Goal: Use online tool/utility: Utilize a website feature to perform a specific function

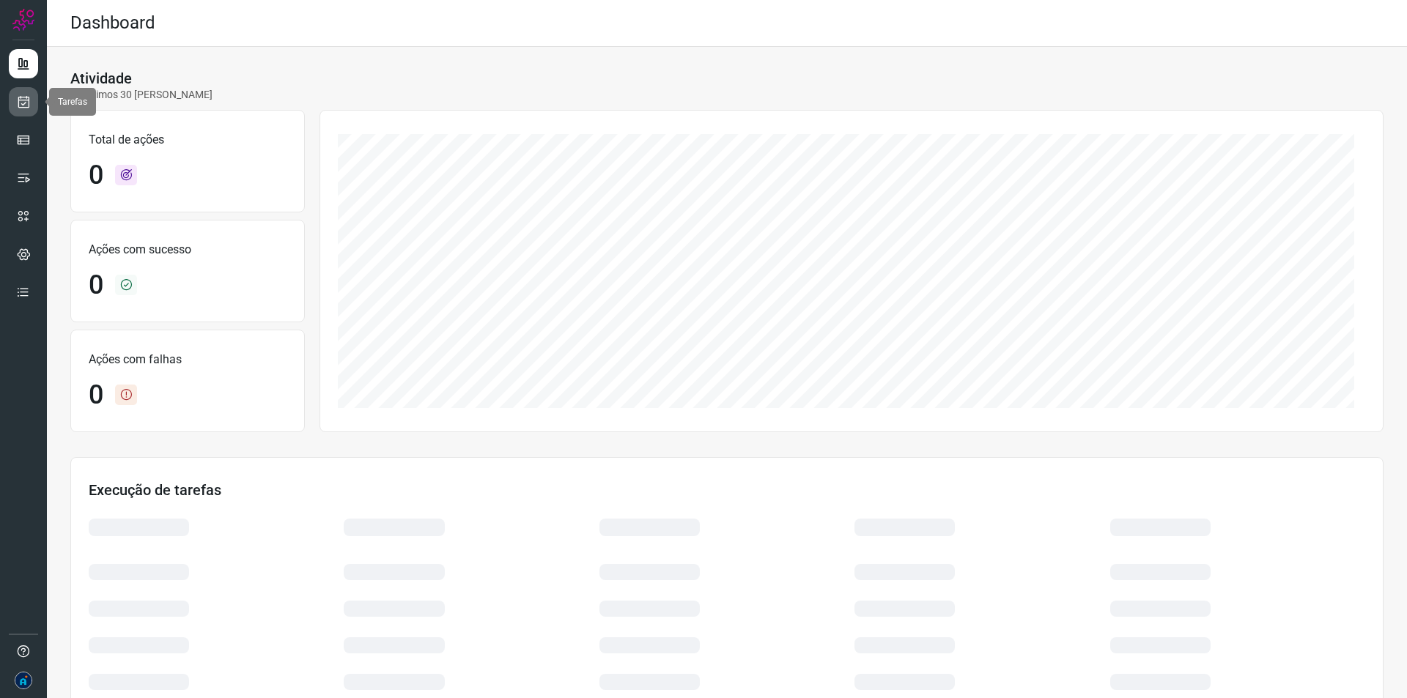
click at [26, 97] on icon at bounding box center [23, 102] width 15 height 15
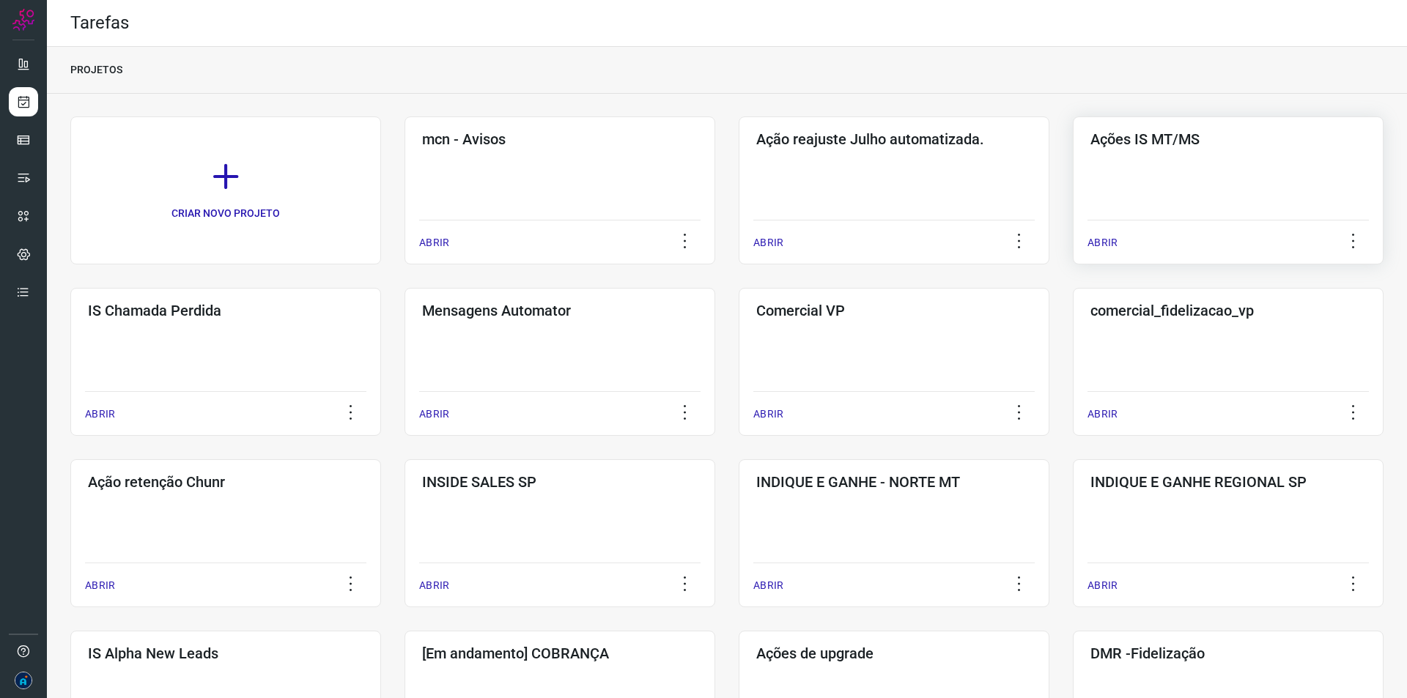
click at [1104, 233] on div "ABRIR" at bounding box center [1228, 238] width 281 height 37
click at [1094, 238] on p "ABRIR" at bounding box center [1103, 242] width 30 height 15
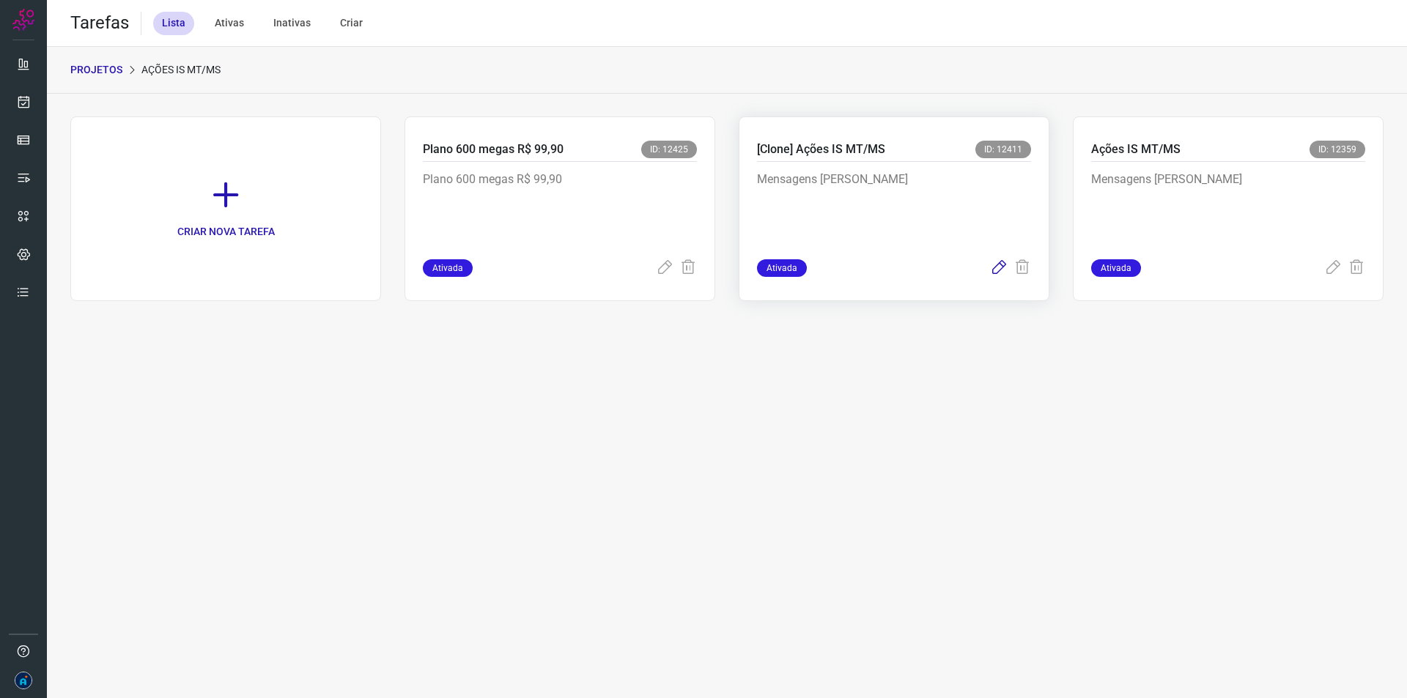
click at [992, 262] on icon at bounding box center [999, 268] width 18 height 18
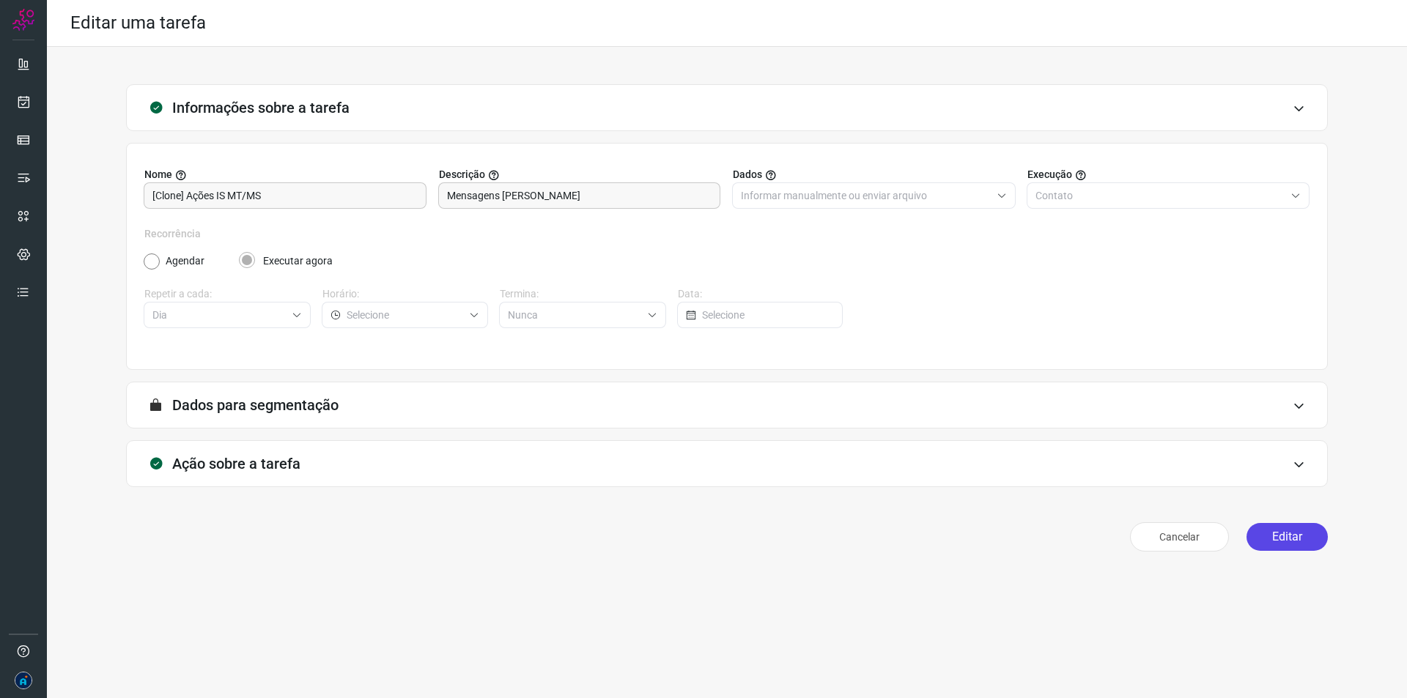
click at [1312, 538] on button "Editar" at bounding box center [1287, 537] width 81 height 28
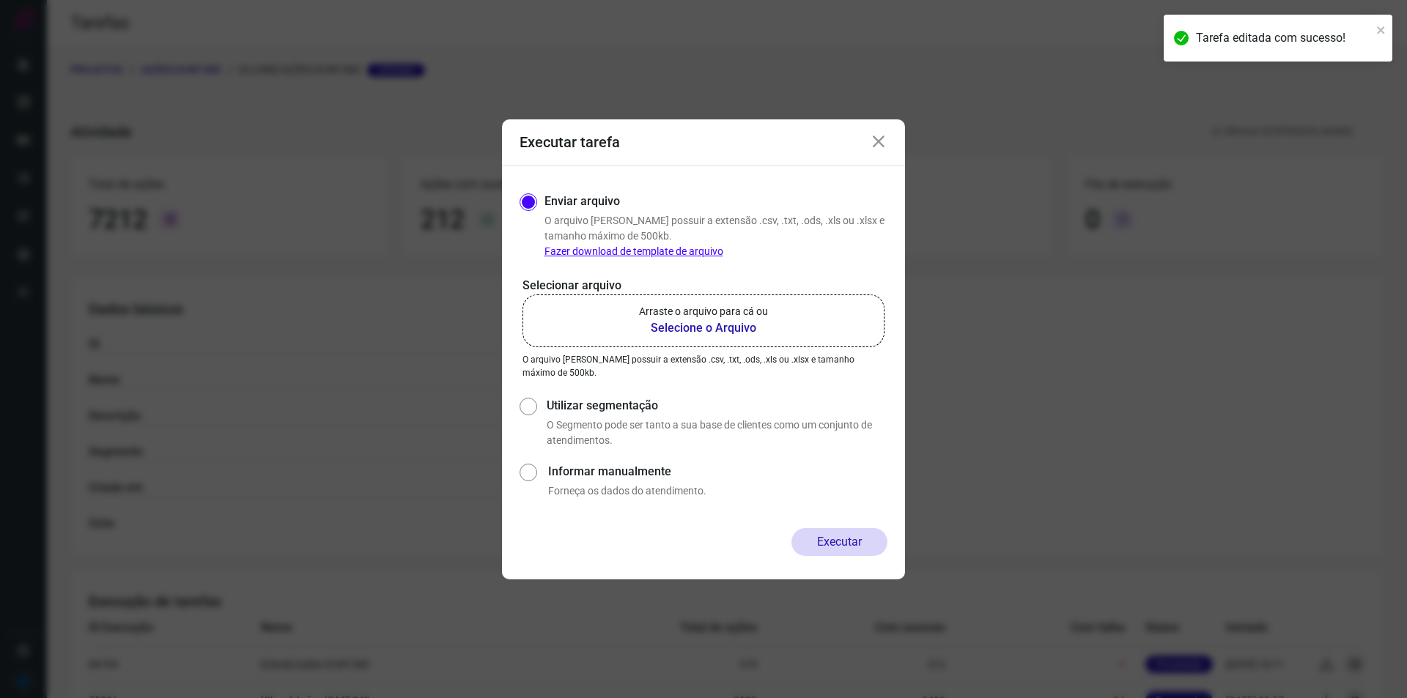
click at [717, 322] on b "Selecione o Arquivo" at bounding box center [703, 329] width 129 height 18
click at [0, 0] on input "Arraste o arquivo para cá ou Selecione o Arquivo" at bounding box center [0, 0] width 0 height 0
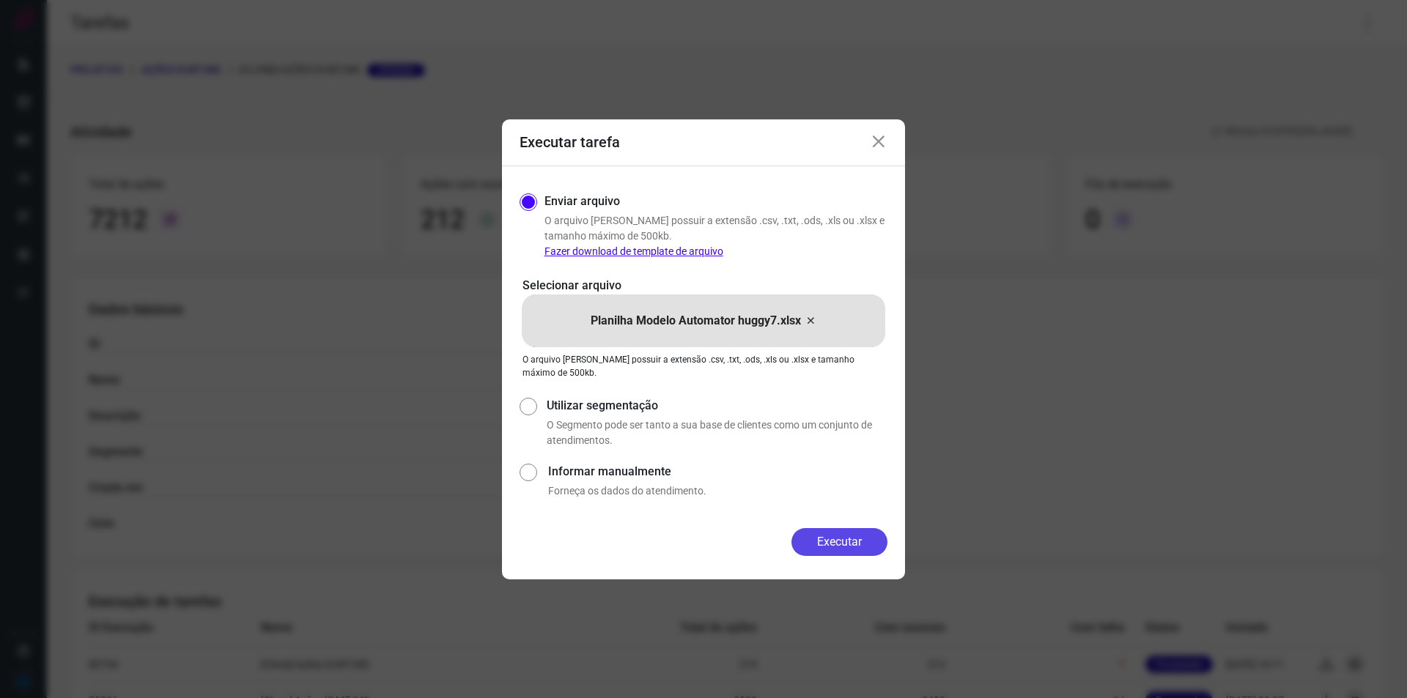
click at [831, 550] on button "Executar" at bounding box center [839, 542] width 96 height 28
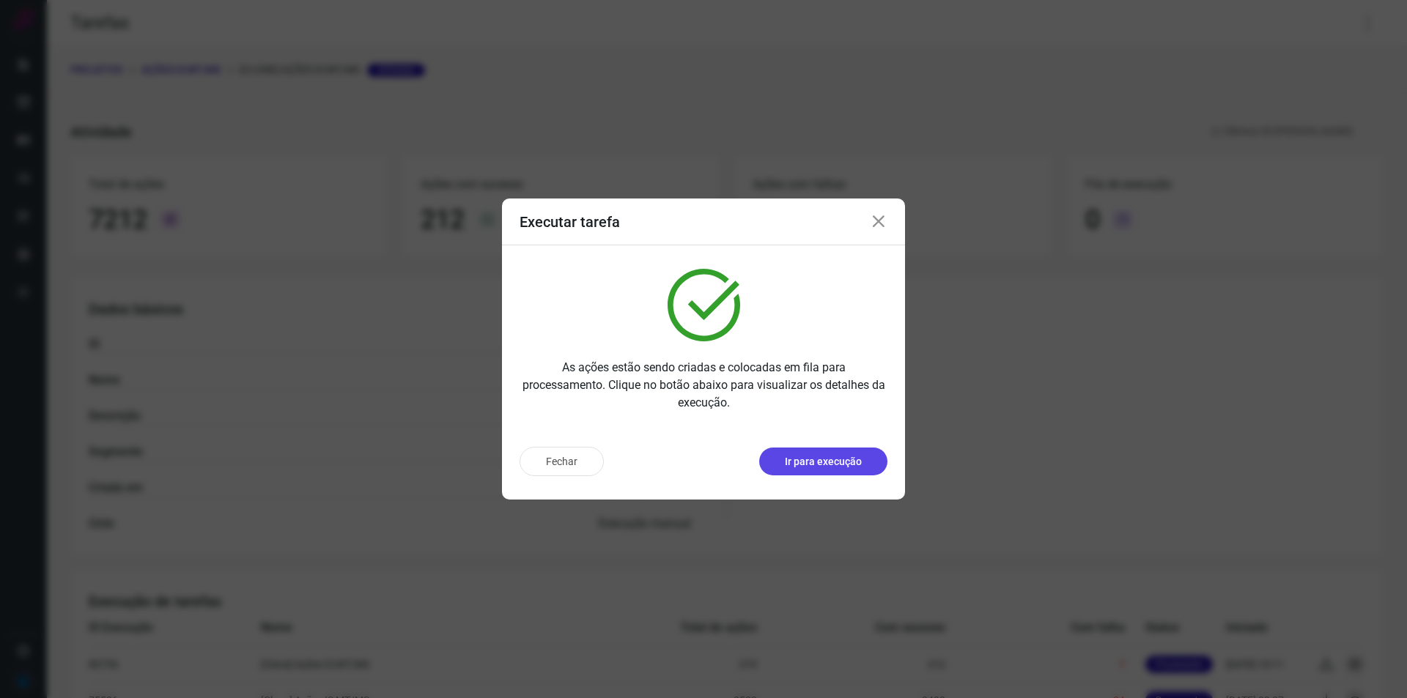
click at [843, 448] on button "Ir para execução" at bounding box center [823, 462] width 128 height 28
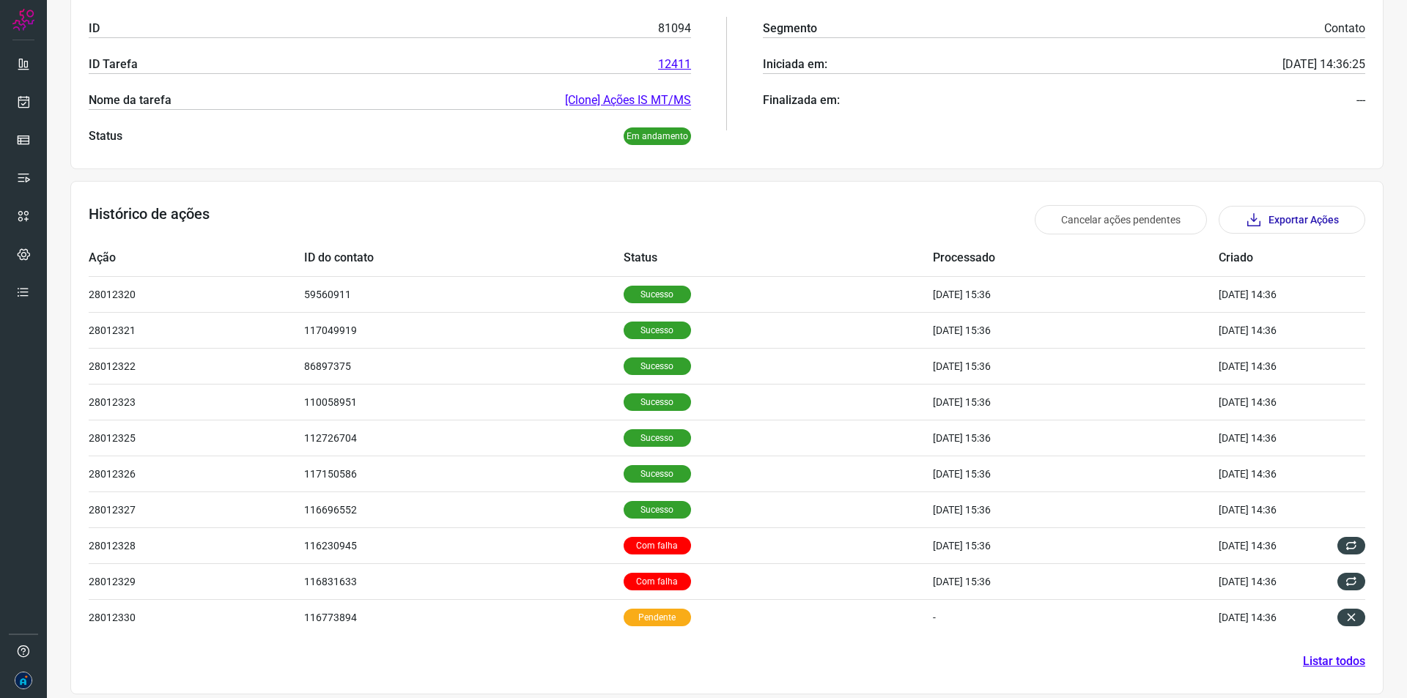
scroll to position [267, 0]
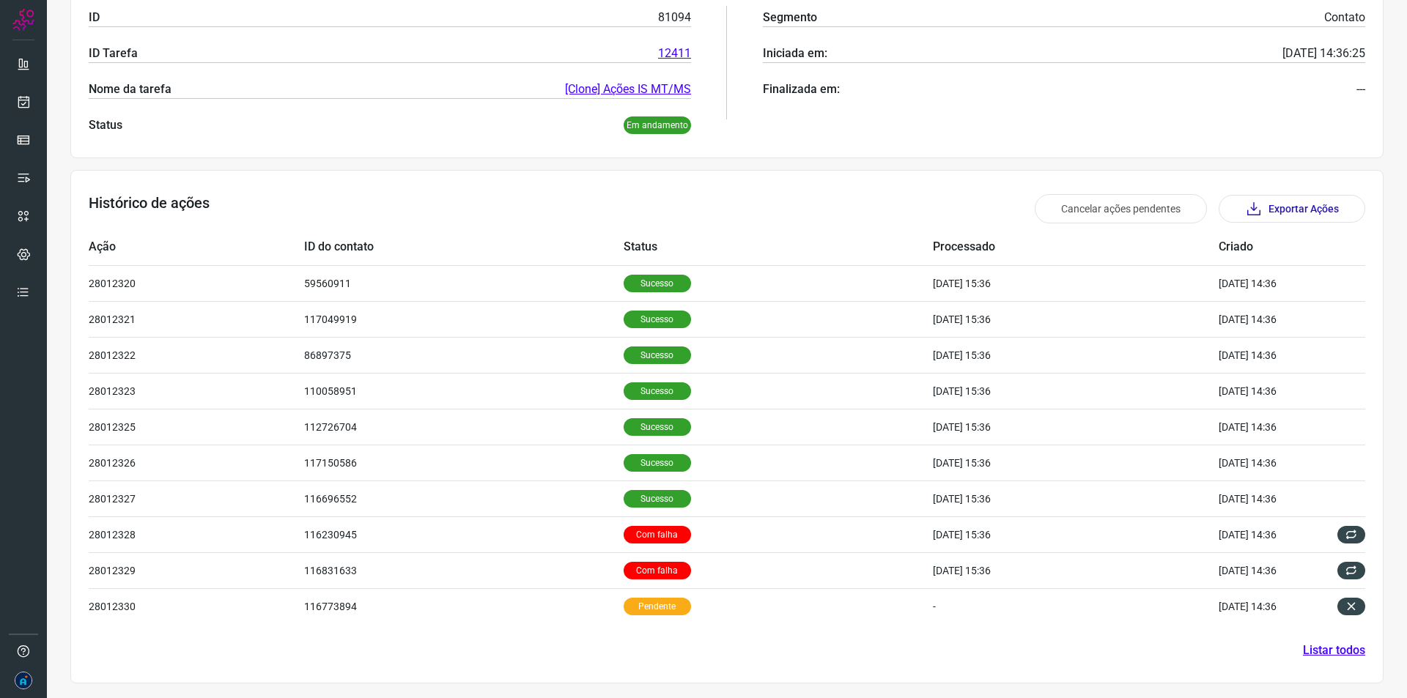
click at [1303, 650] on link "Listar todos" at bounding box center [1334, 651] width 62 height 18
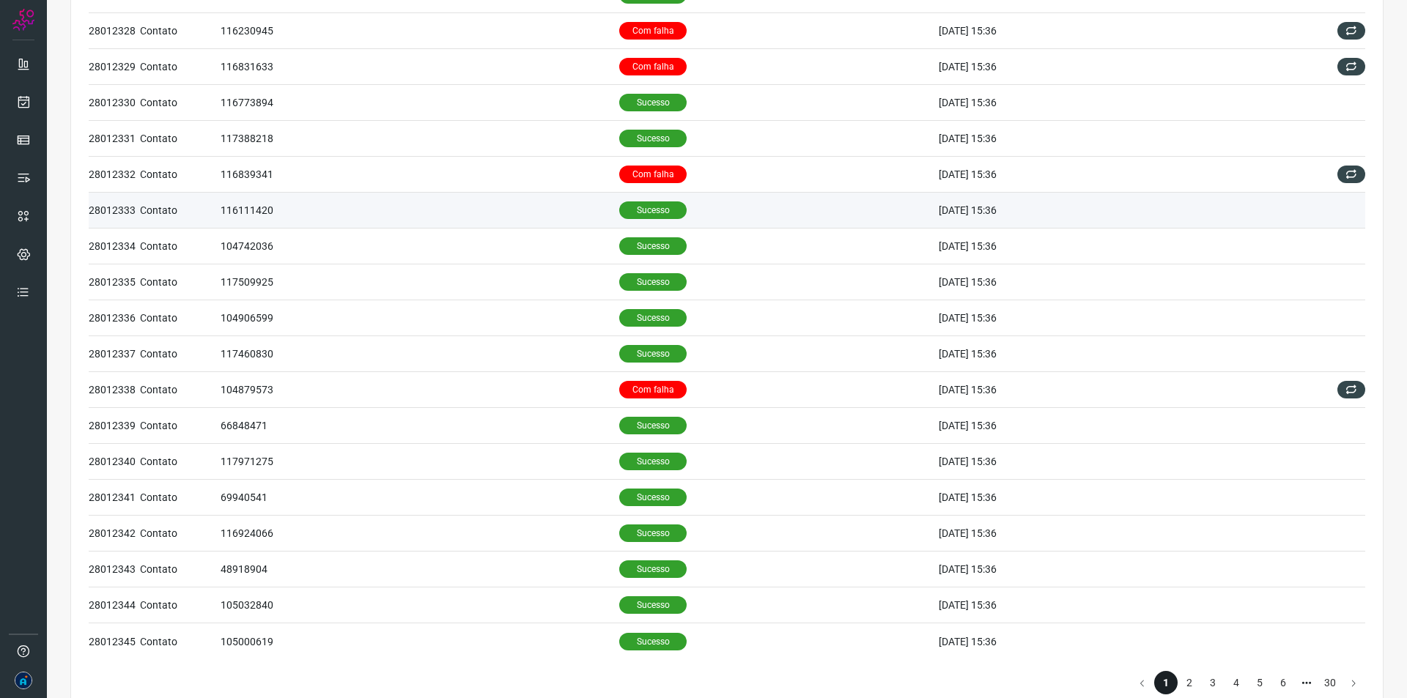
scroll to position [413, 0]
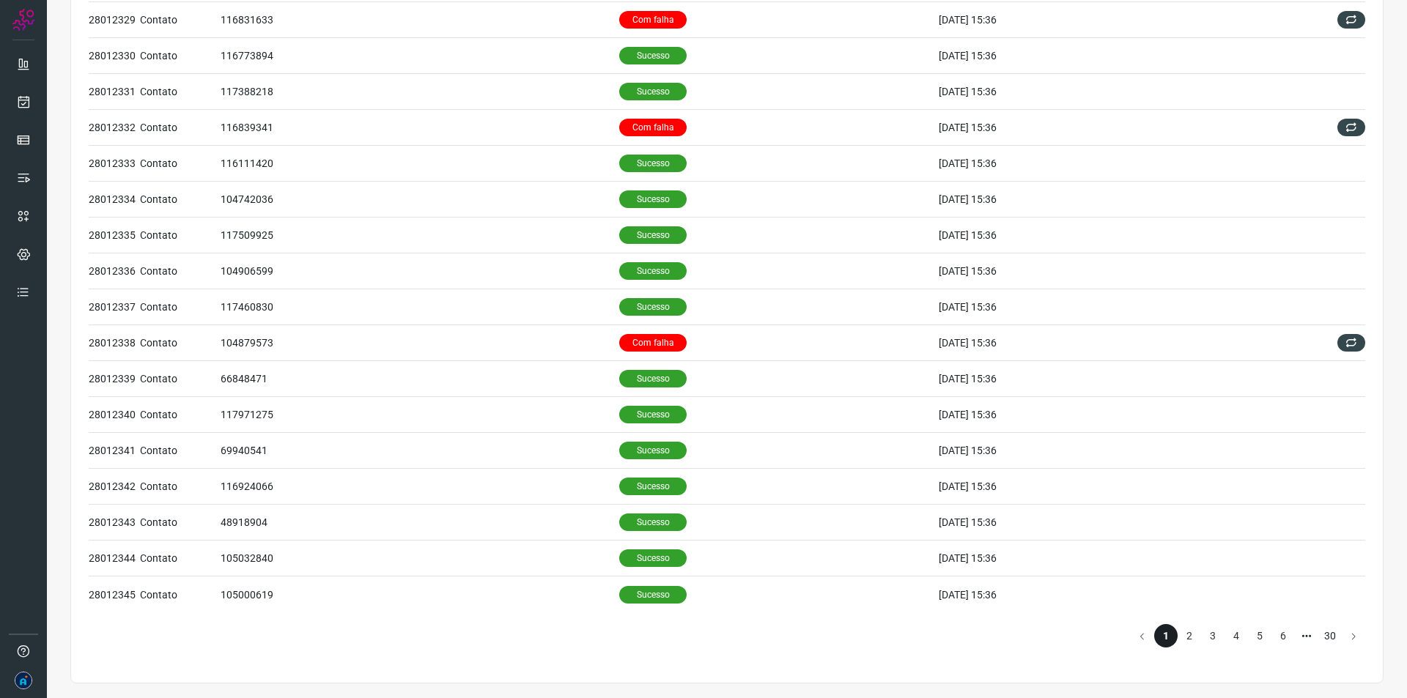
click at [1318, 634] on li "30" at bounding box center [1329, 635] width 23 height 23
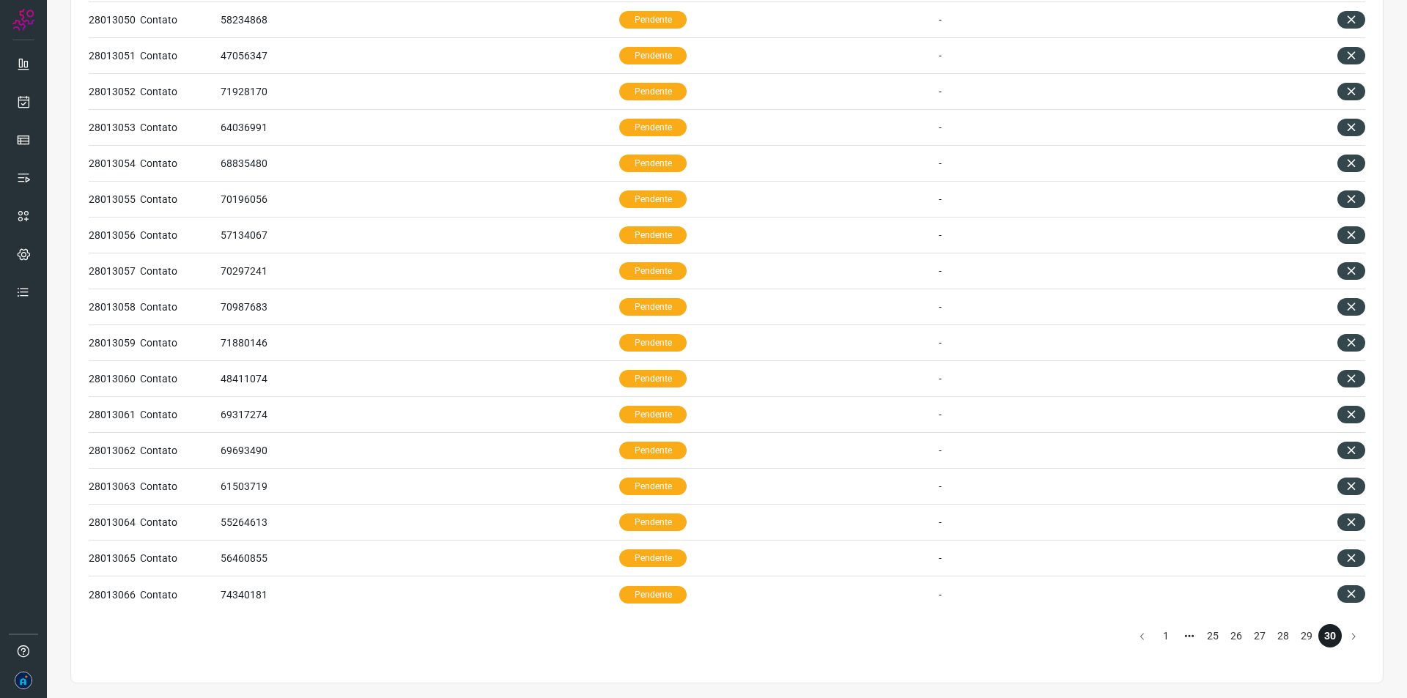
scroll to position [270, 0]
click at [1295, 635] on li "29" at bounding box center [1306, 635] width 23 height 23
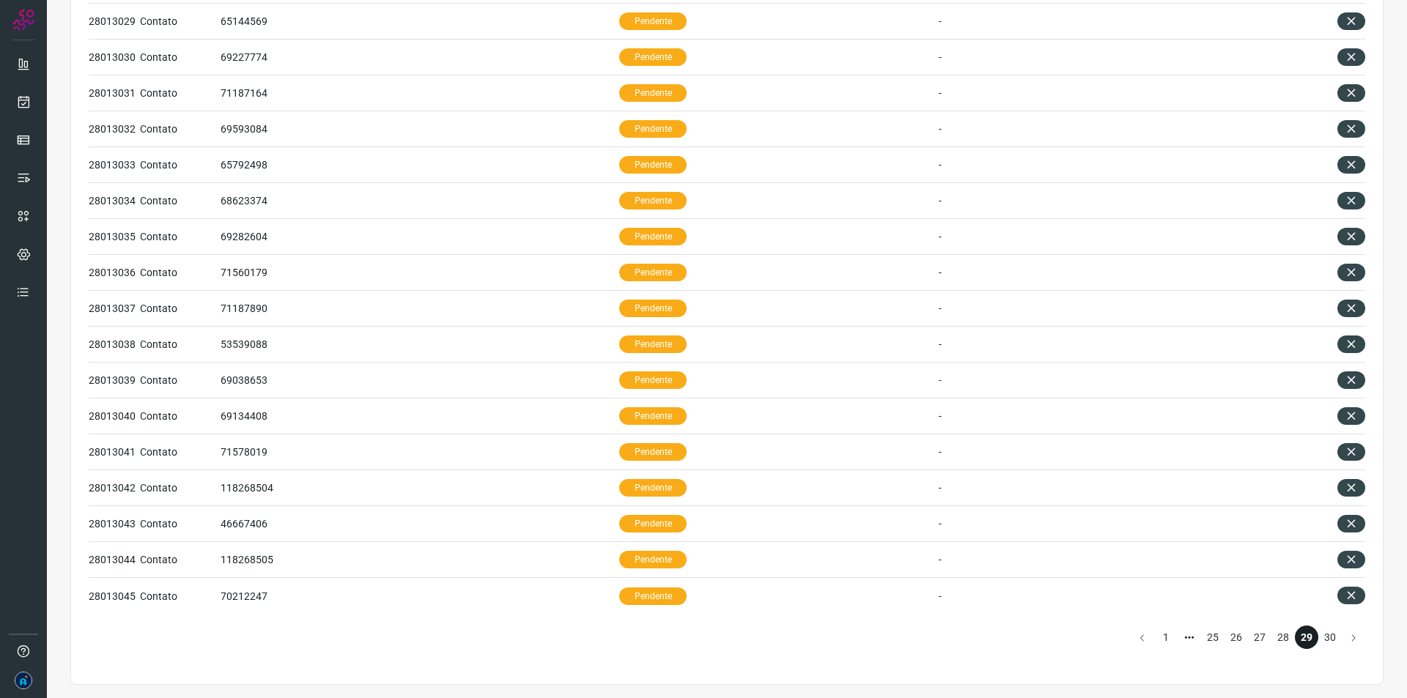
scroll to position [413, 0]
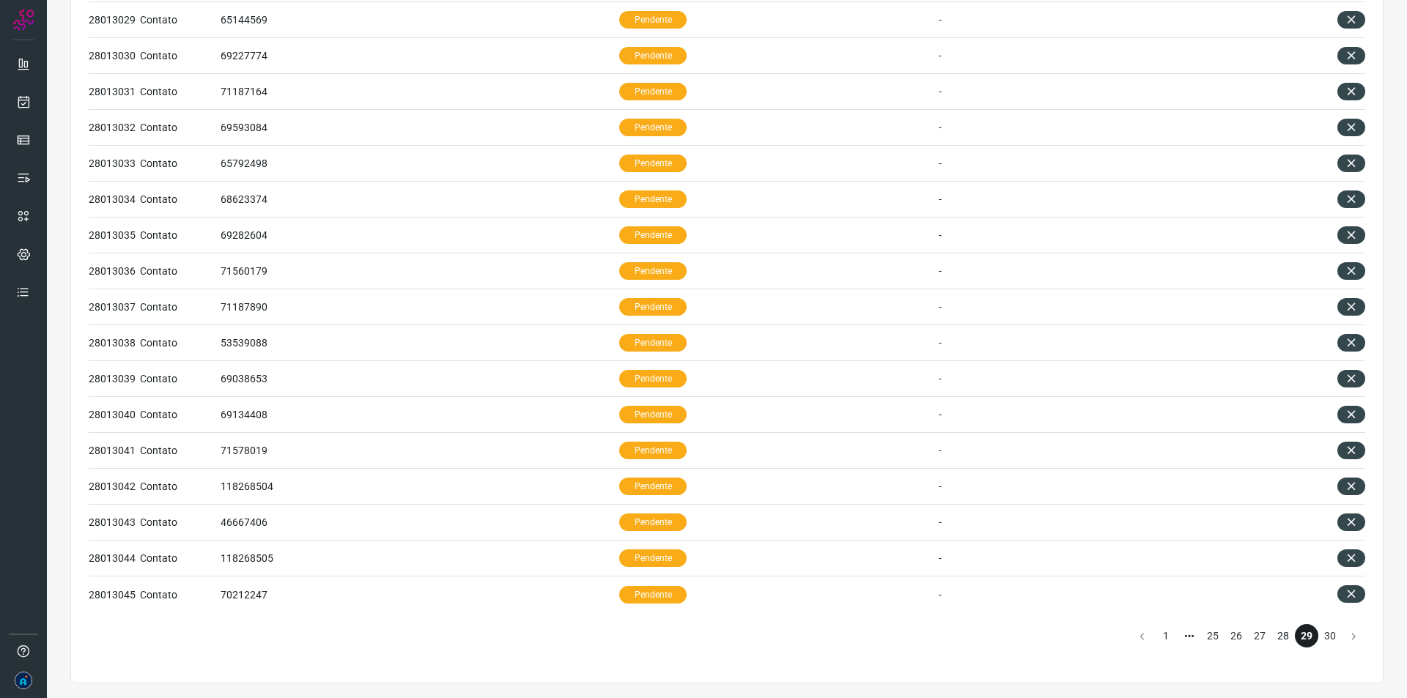
click at [1271, 638] on li "28" at bounding box center [1282, 635] width 23 height 23
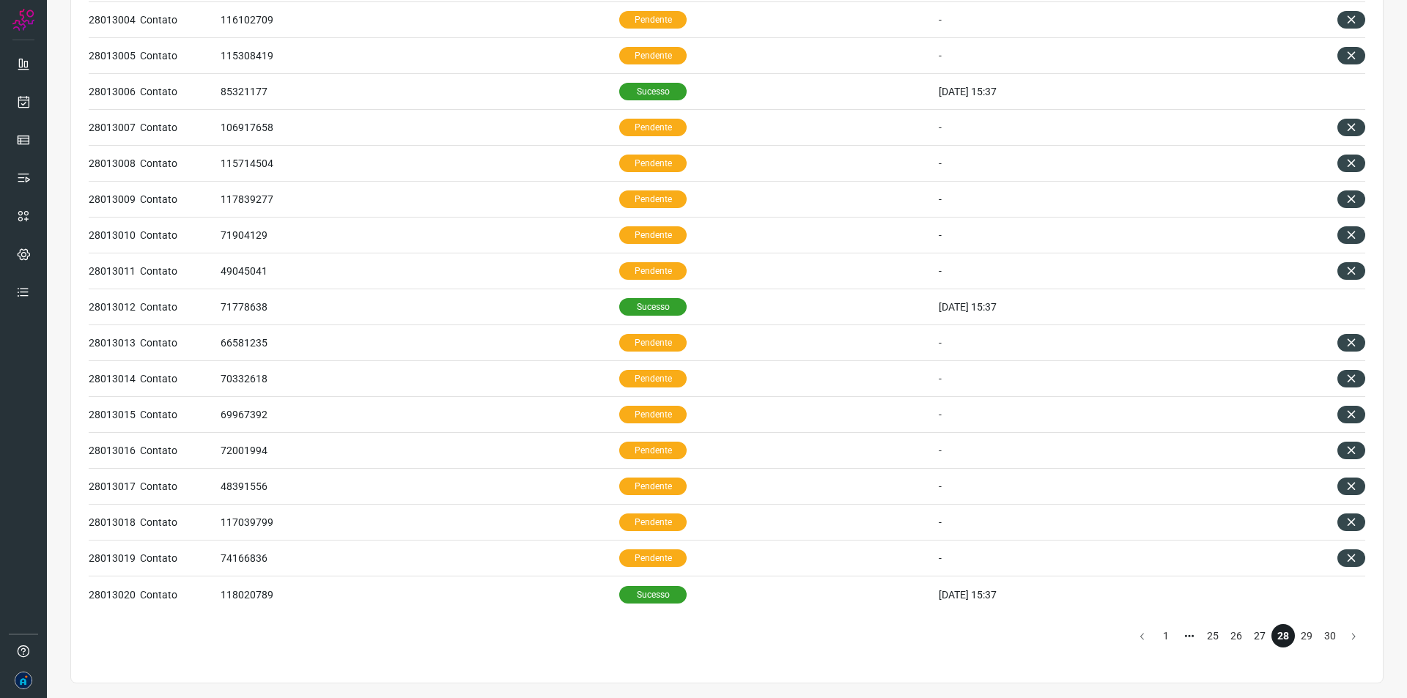
click at [1248, 638] on li "27" at bounding box center [1259, 635] width 23 height 23
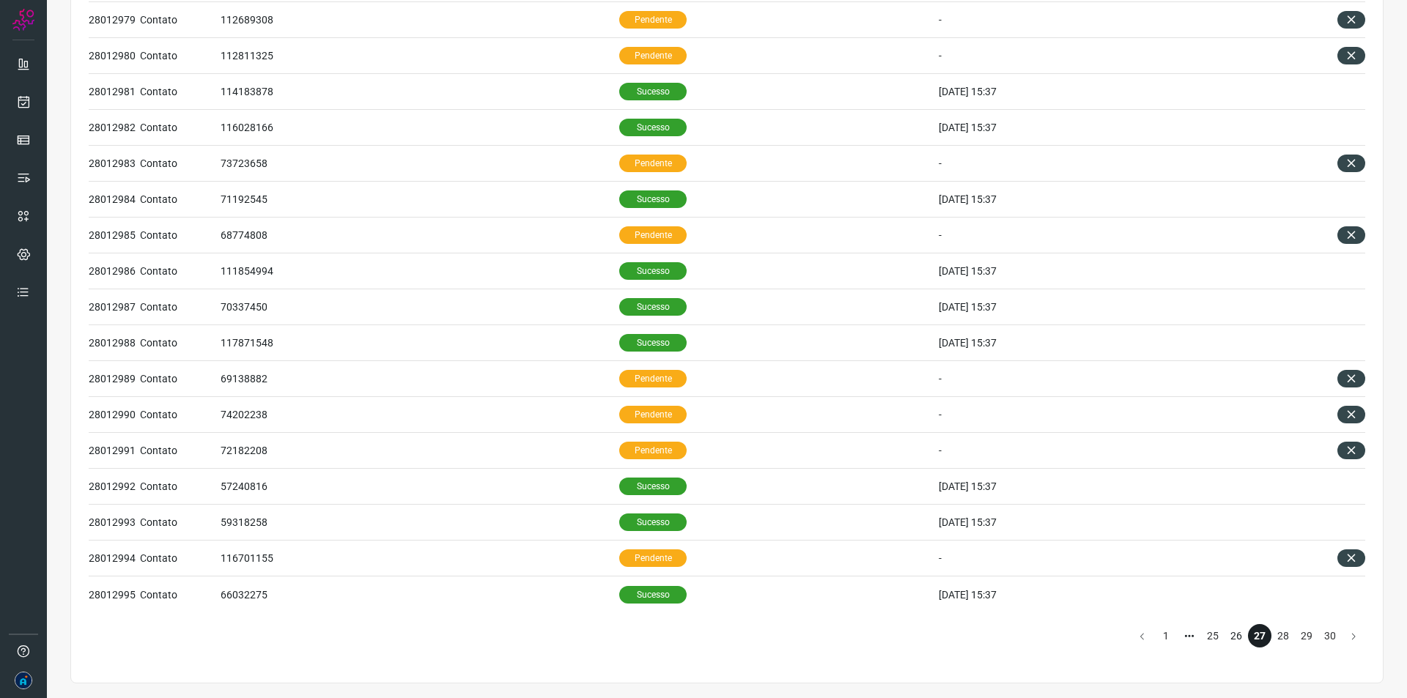
click at [1228, 643] on li "26" at bounding box center [1236, 635] width 23 height 23
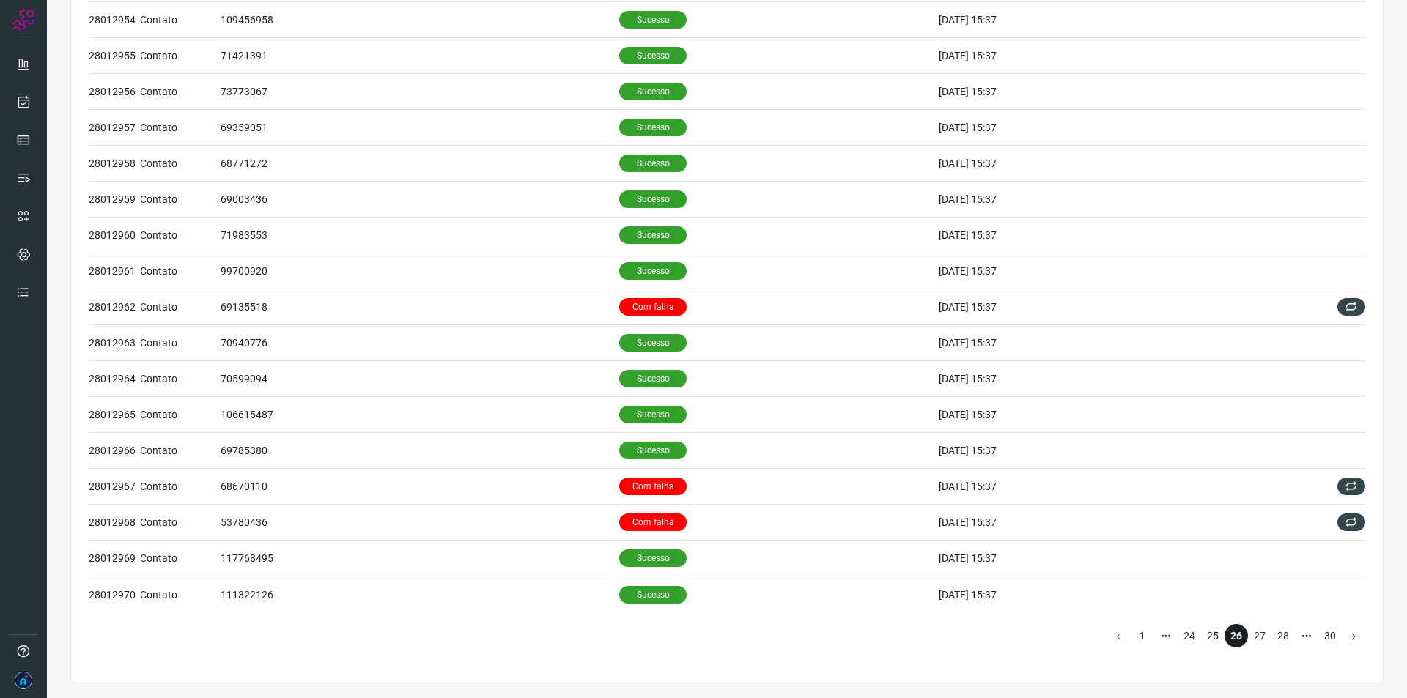
click at [1204, 640] on li "25" at bounding box center [1212, 635] width 23 height 23
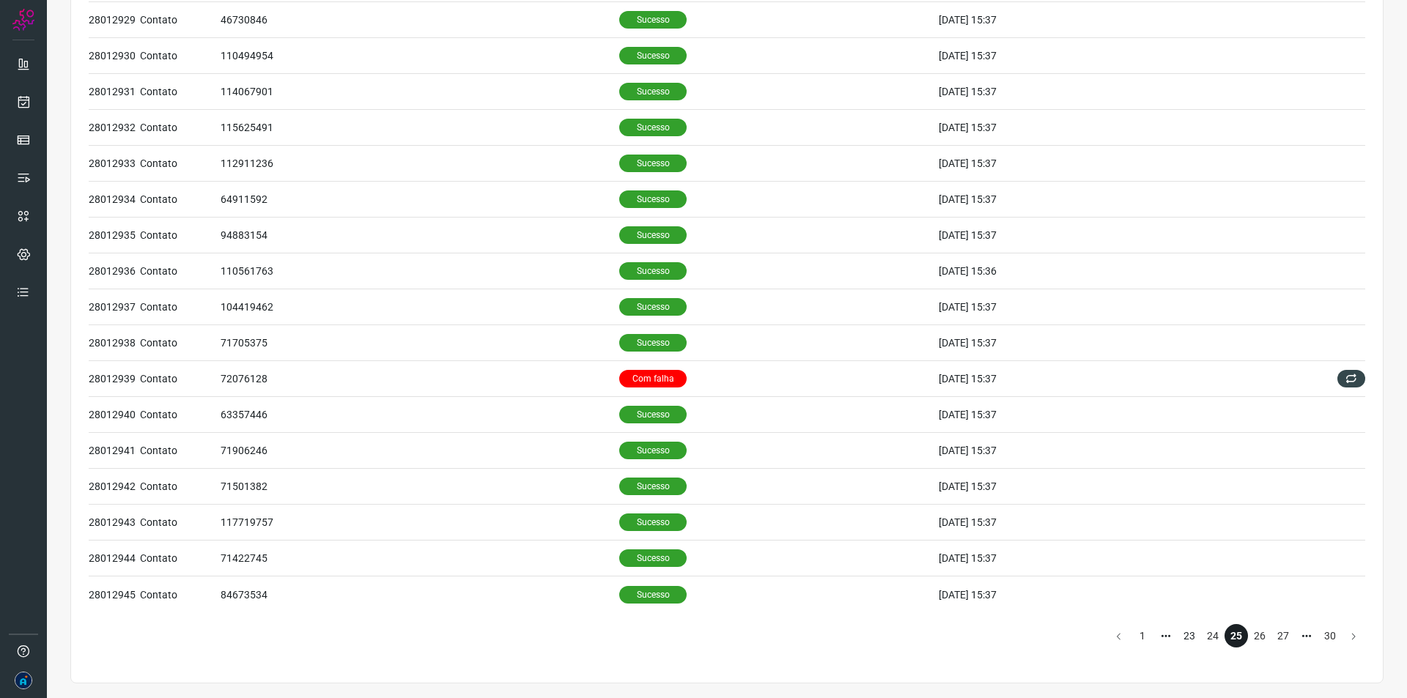
click at [1178, 638] on li "23" at bounding box center [1189, 635] width 23 height 23
click at [1131, 632] on li "1" at bounding box center [1142, 635] width 23 height 23
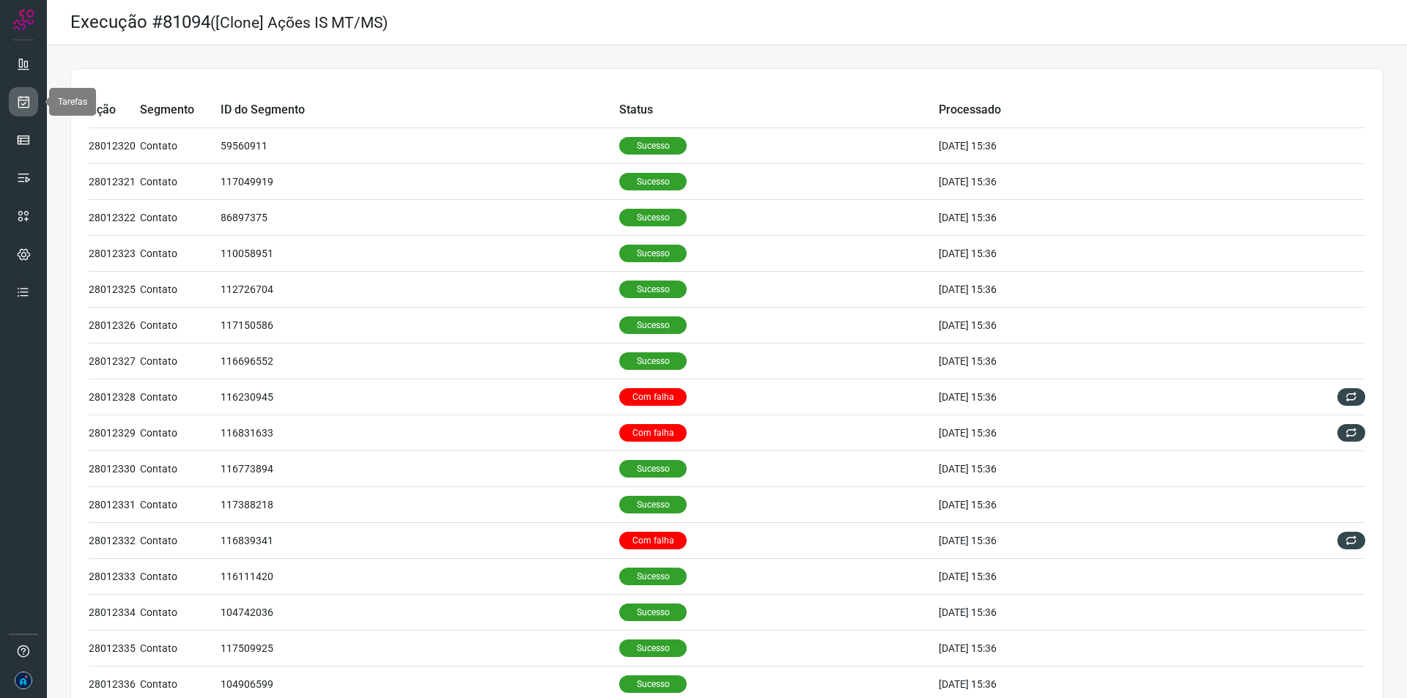
click at [20, 106] on icon at bounding box center [23, 102] width 15 height 15
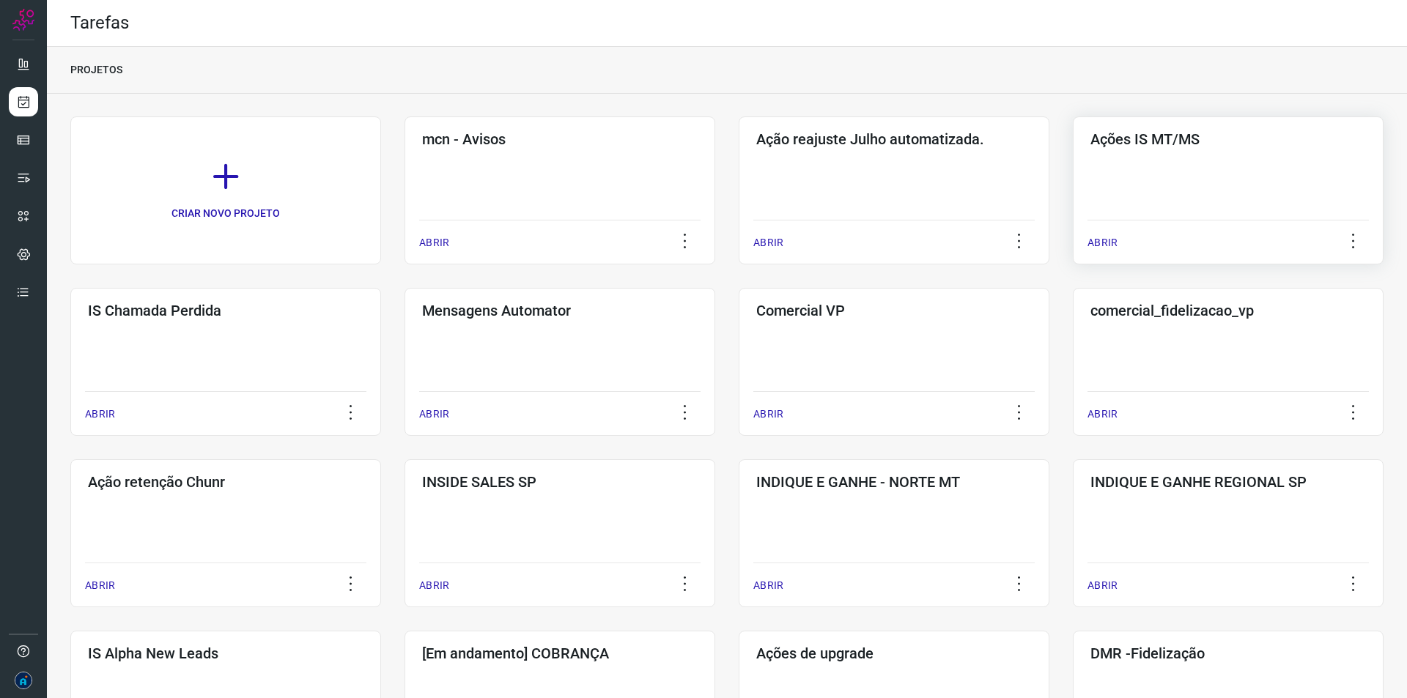
click at [1090, 242] on p "ABRIR" at bounding box center [1103, 242] width 30 height 15
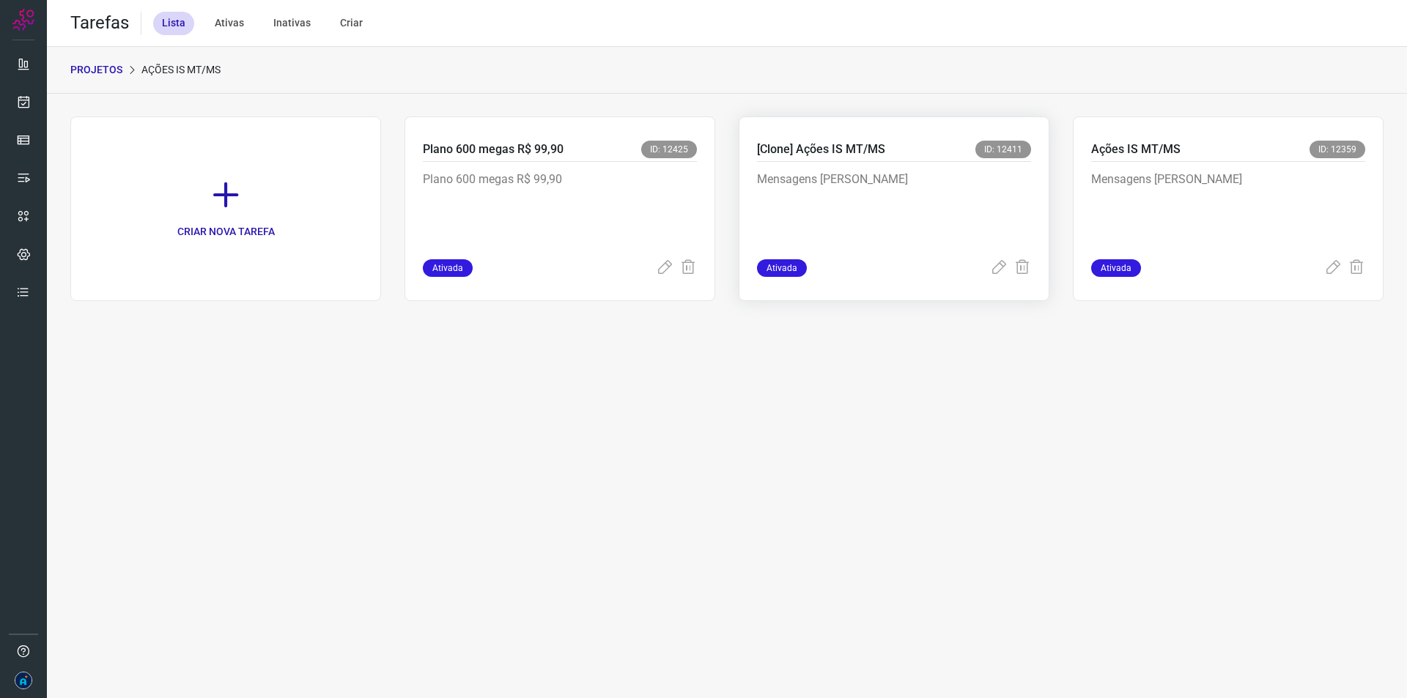
click at [834, 235] on p "Mensagens [PERSON_NAME]" at bounding box center [867, 207] width 220 height 73
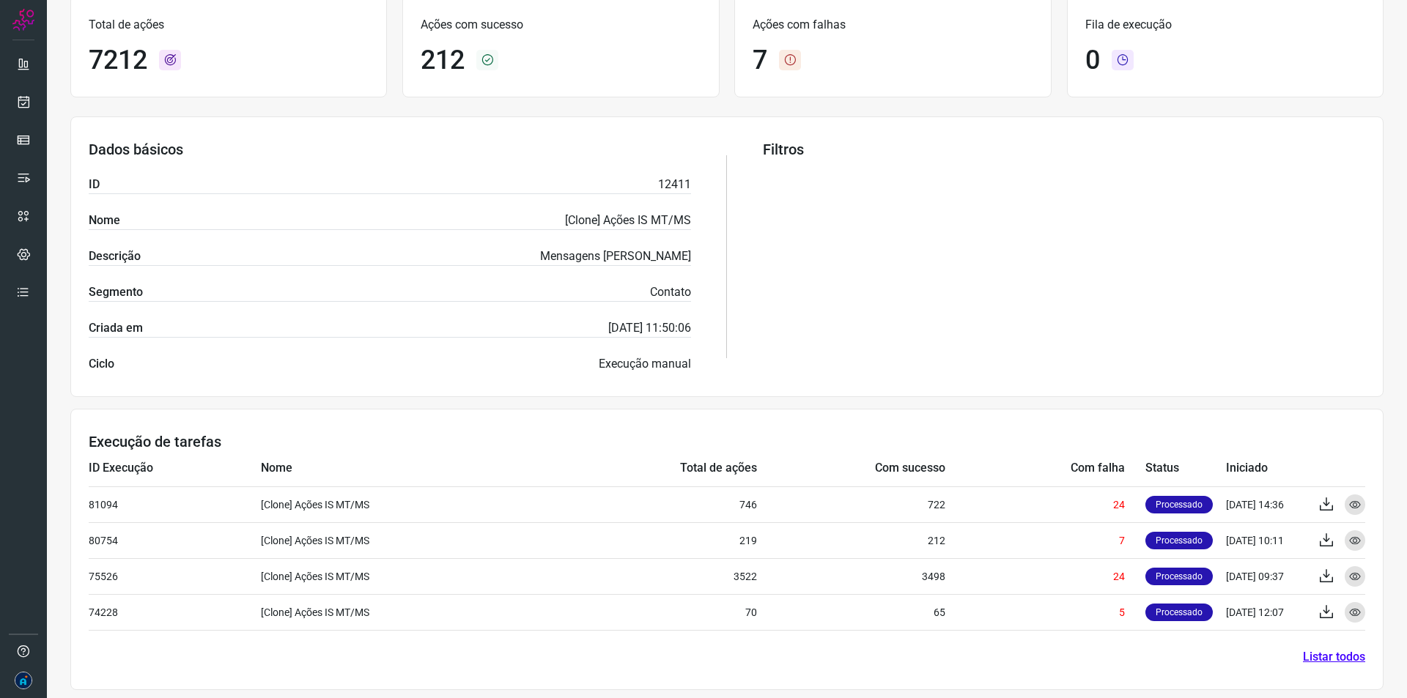
scroll to position [166, 0]
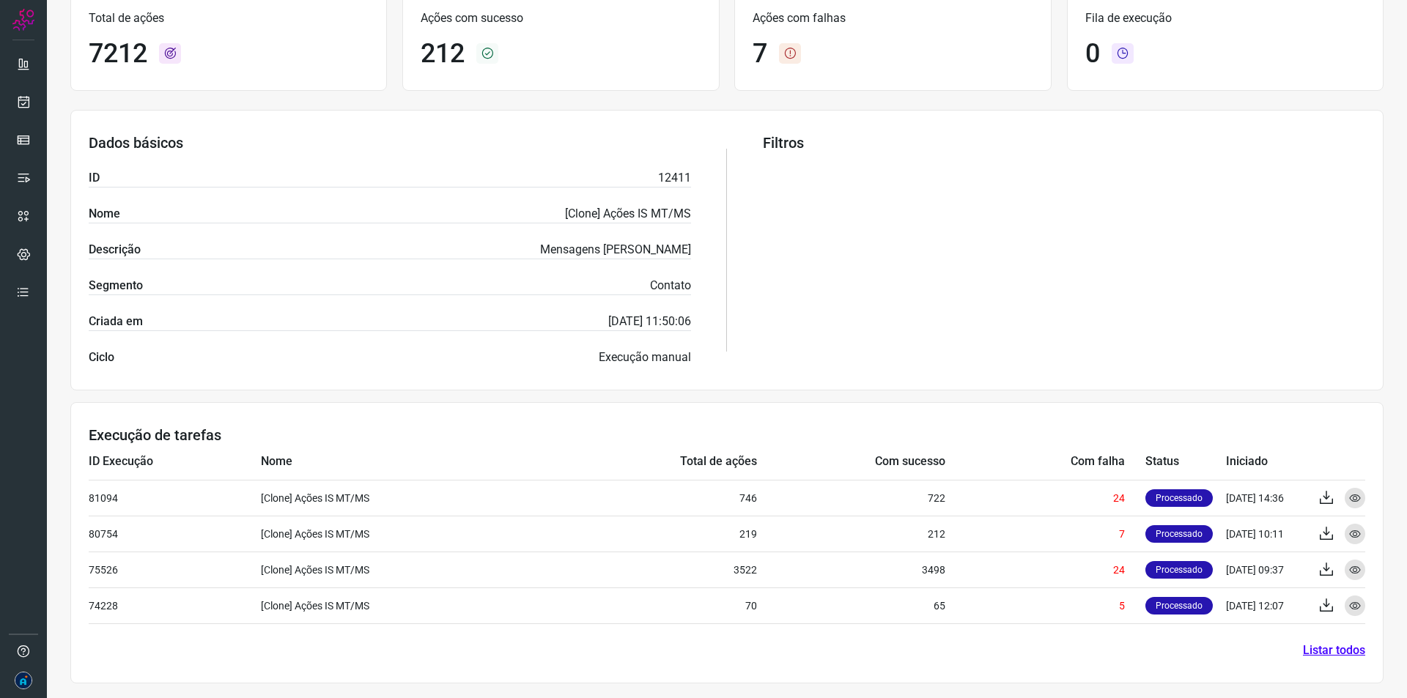
click at [1329, 652] on link "Listar todos" at bounding box center [1334, 651] width 62 height 18
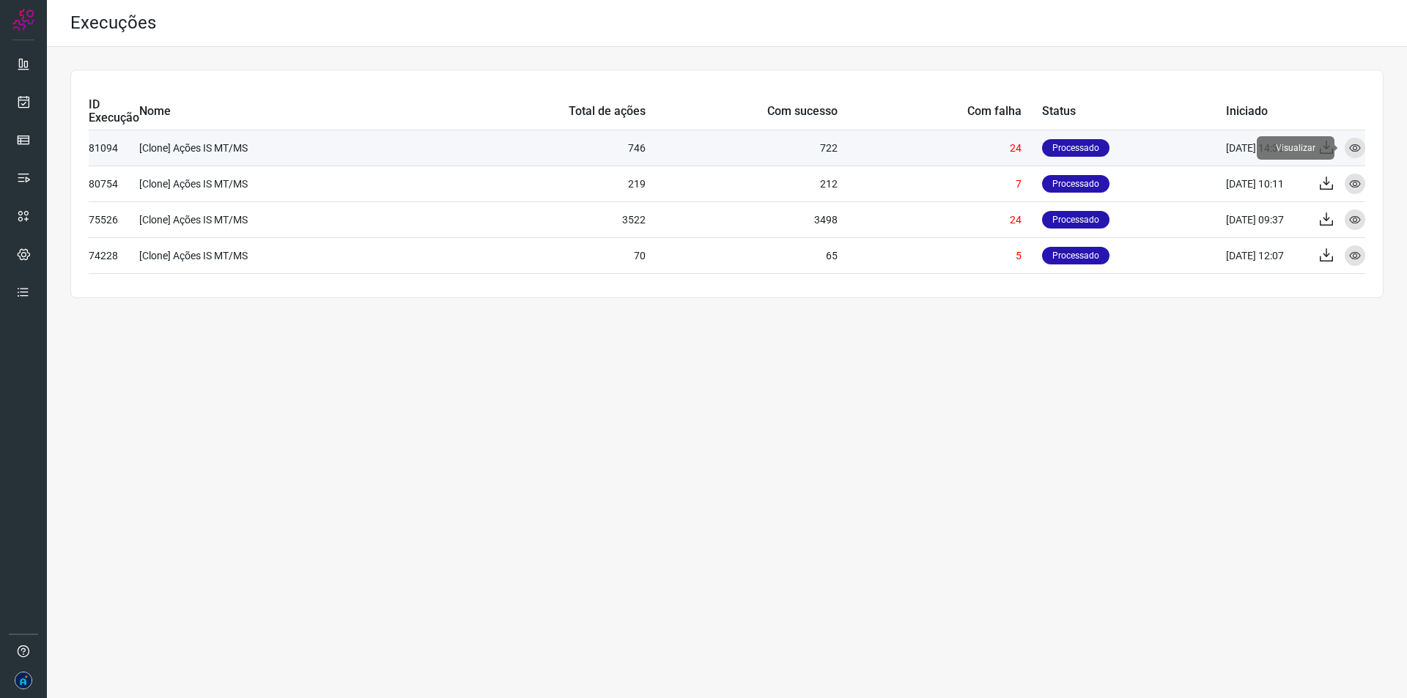
click at [1351, 144] on icon at bounding box center [1355, 148] width 12 height 12
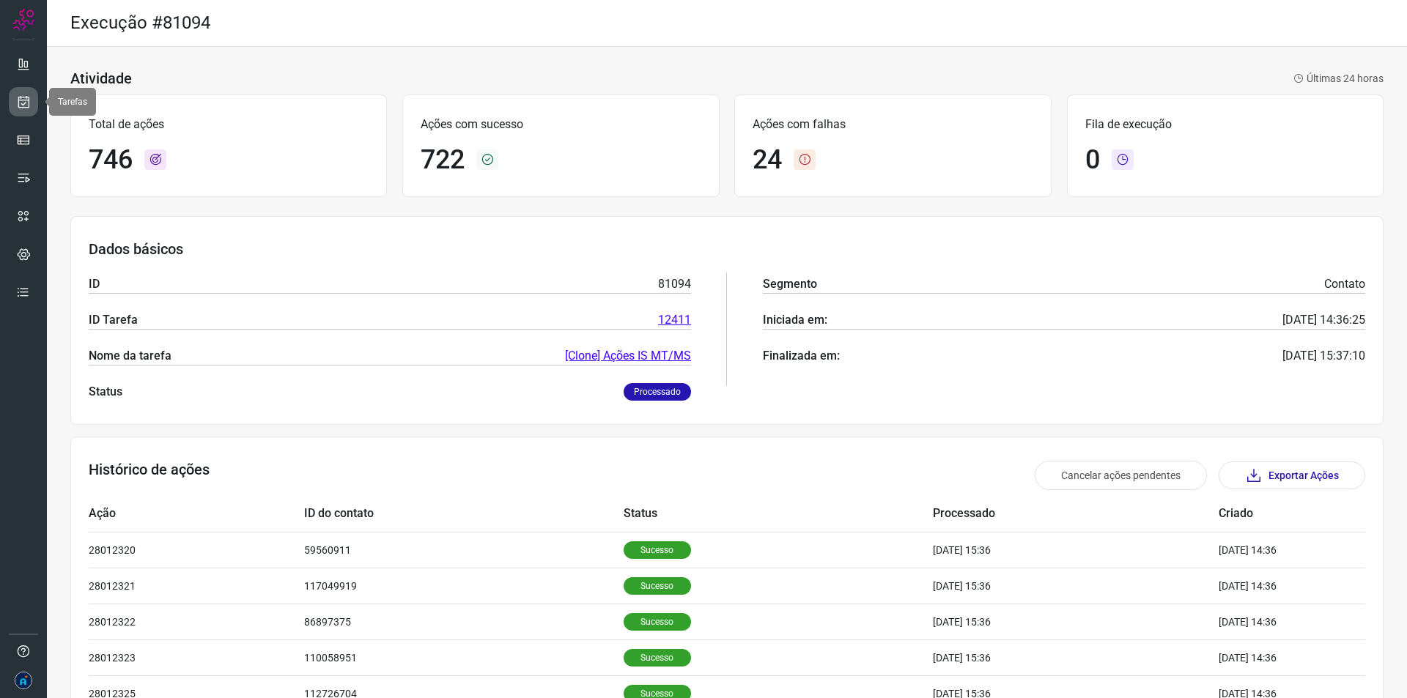
click at [21, 100] on icon at bounding box center [23, 102] width 15 height 15
